Goal: Information Seeking & Learning: Learn about a topic

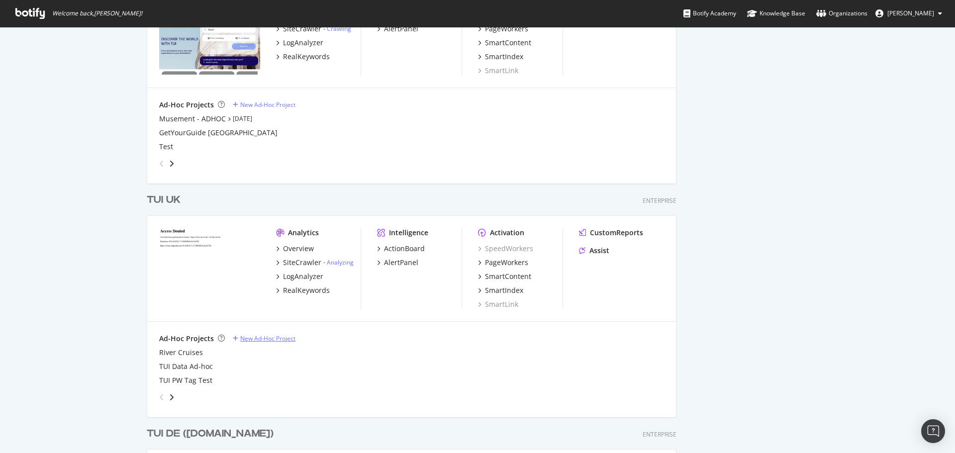
scroll to position [555, 0]
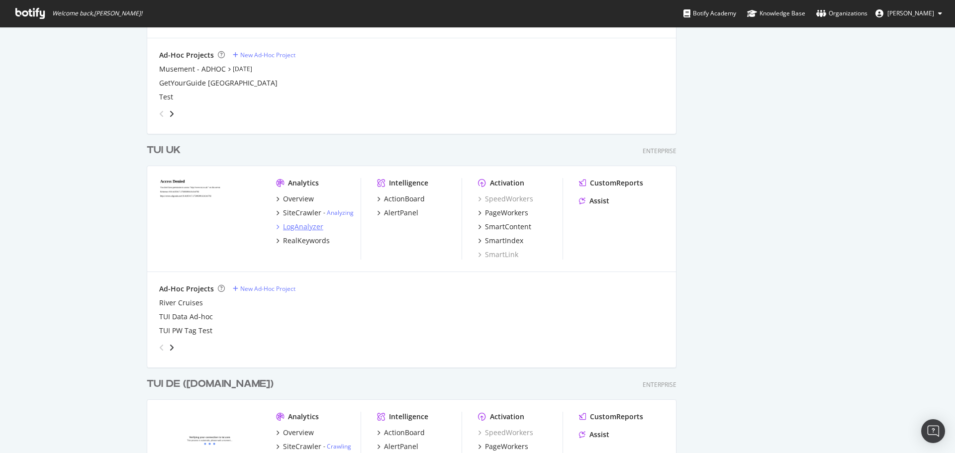
click at [314, 224] on div "LogAnalyzer" at bounding box center [303, 227] width 40 height 10
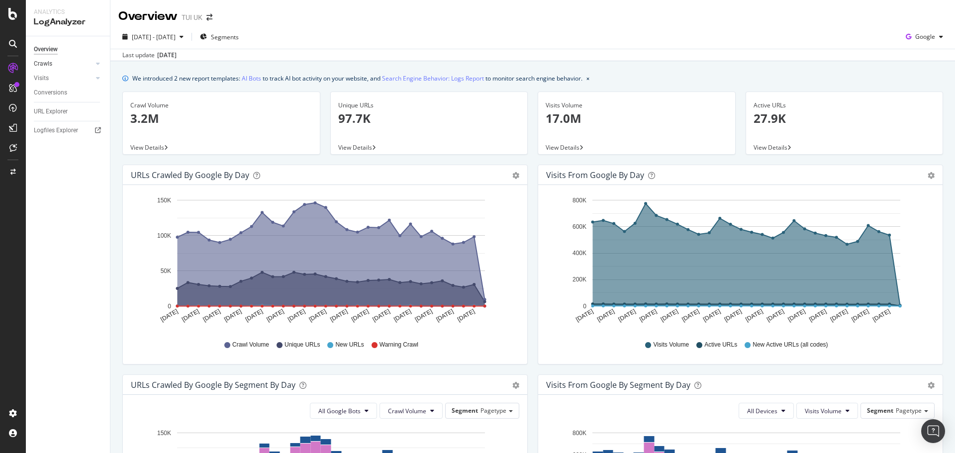
click at [73, 66] on link "Crawls" at bounding box center [63, 64] width 59 height 10
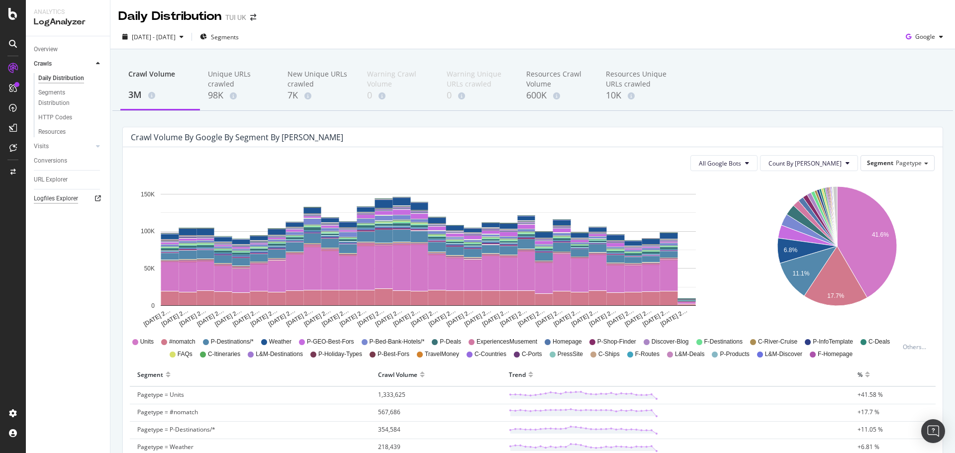
click at [57, 195] on div "Logfiles Explorer" at bounding box center [56, 198] width 44 height 10
click at [60, 118] on div "HTTP Codes" at bounding box center [55, 117] width 34 height 10
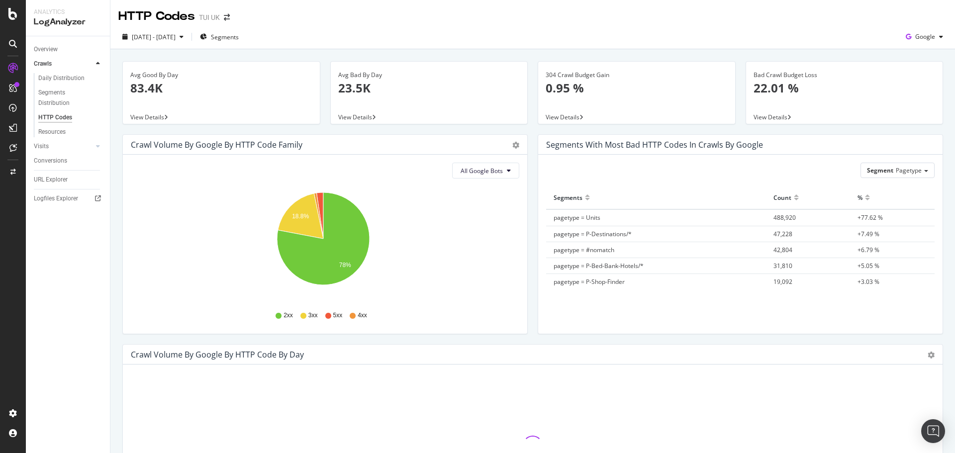
scroll to position [50, 0]
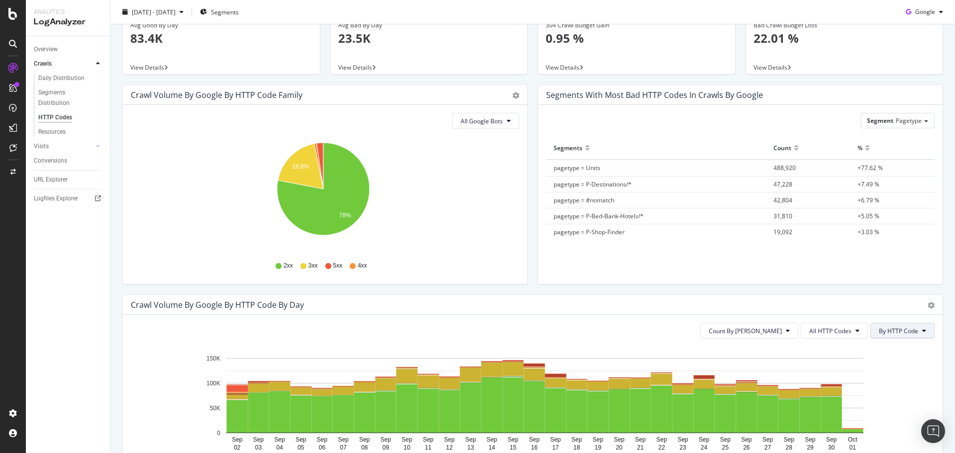
click at [879, 329] on span "By HTTP Code" at bounding box center [898, 331] width 39 height 8
click at [831, 332] on span "All HTTP Codes" at bounding box center [830, 331] width 42 height 8
click at [833, 292] on span "4xx family" at bounding box center [828, 292] width 50 height 9
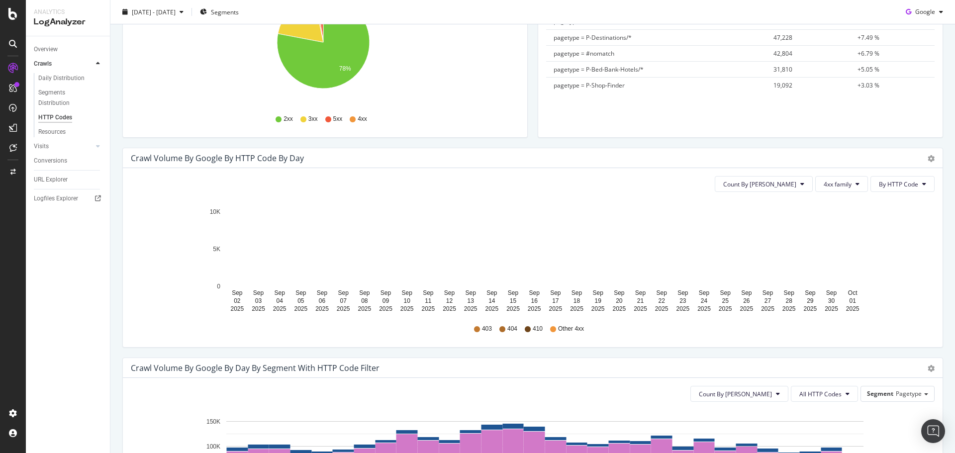
scroll to position [199, 0]
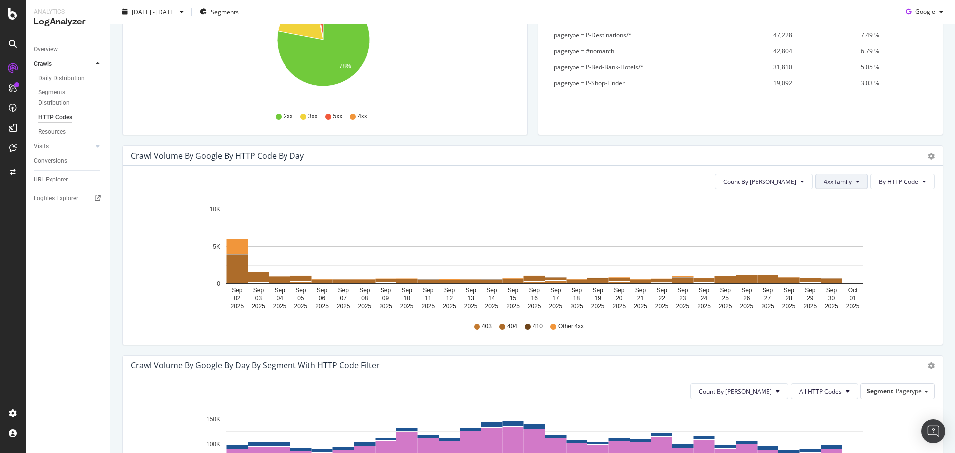
click at [848, 185] on button "4xx family" at bounding box center [841, 182] width 53 height 16
click at [871, 183] on button "By HTTP Code" at bounding box center [902, 182] width 64 height 16
click at [835, 279] on rect "A chart." at bounding box center [831, 279] width 21 height 0
